Goal: Task Accomplishment & Management: Complete application form

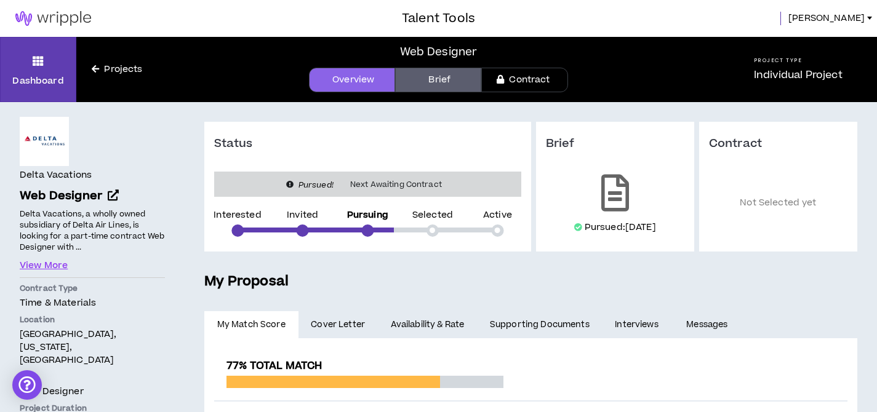
click at [118, 68] on link "Projects" at bounding box center [116, 70] width 81 height 14
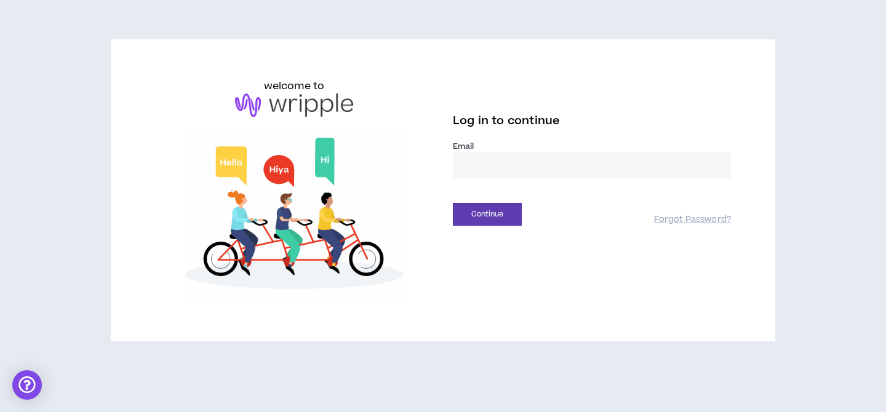
click at [519, 166] on input "email" at bounding box center [592, 165] width 278 height 26
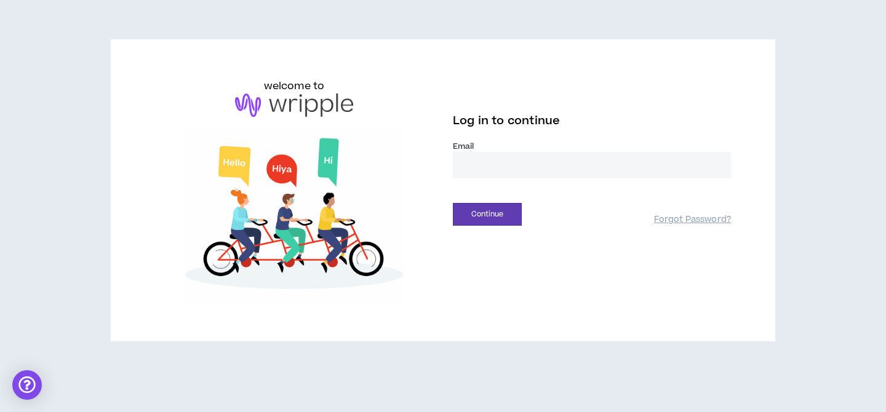
type input "**********"
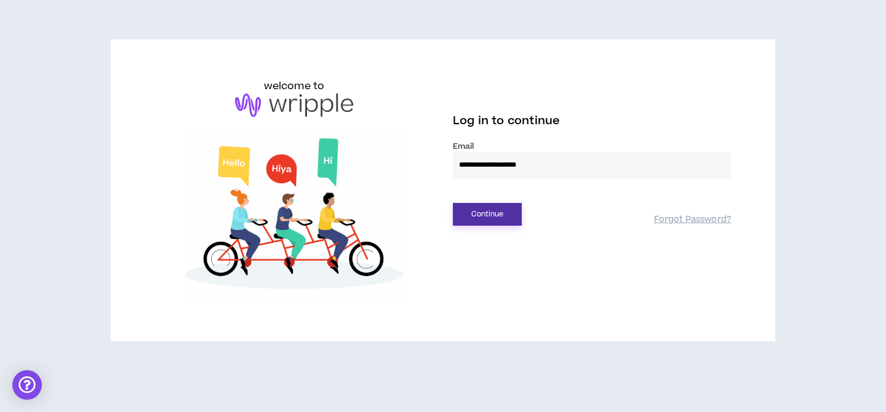
click at [478, 217] on button "Continue" at bounding box center [487, 214] width 69 height 23
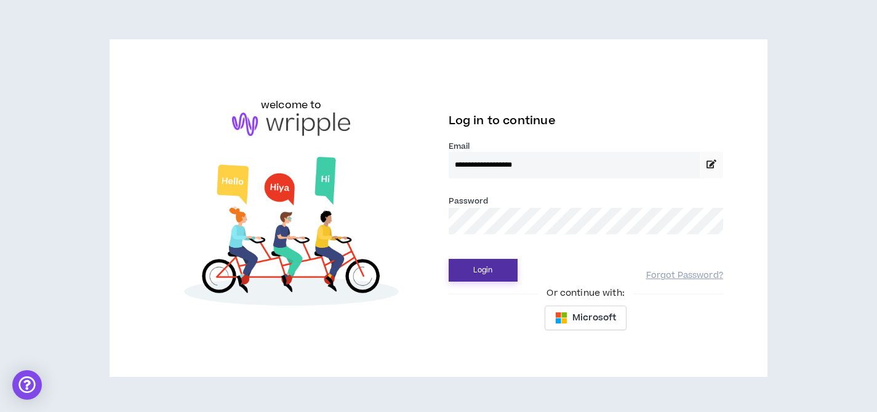
click at [495, 279] on button "Login" at bounding box center [483, 270] width 69 height 23
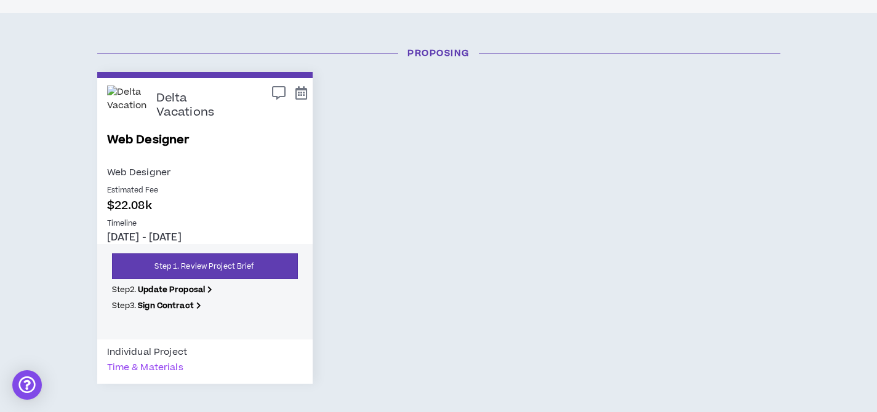
scroll to position [190, 0]
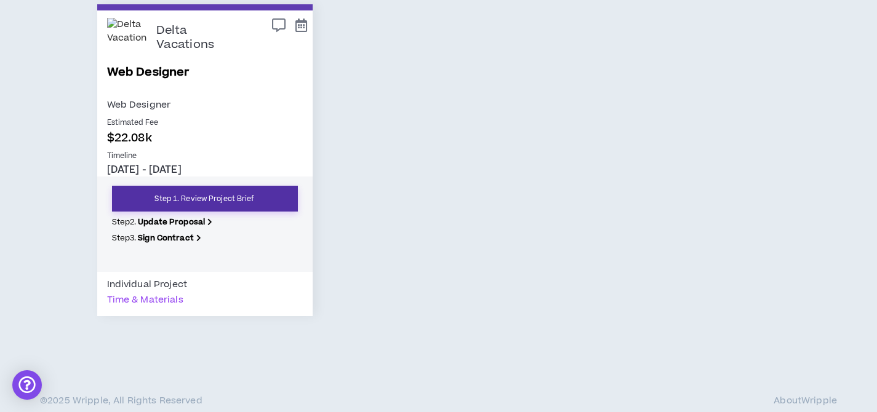
click at [243, 204] on link "Step 1. Review Project Brief" at bounding box center [205, 199] width 186 height 26
